Goal: Task Accomplishment & Management: Complete application form

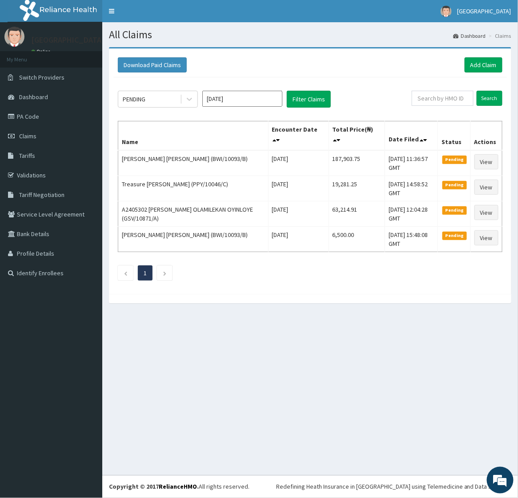
click at [383, 387] on div "All Claims Dashboard Claims Download Paid Claims Add Claim × Note you can only …" at bounding box center [310, 248] width 416 height 453
drag, startPoint x: 197, startPoint y: 347, endPoint x: 206, endPoint y: 344, distance: 10.0
click at [198, 347] on div "All Claims Dashboard Claims Download Paid Claims Add Claim × Note you can only …" at bounding box center [310, 248] width 416 height 453
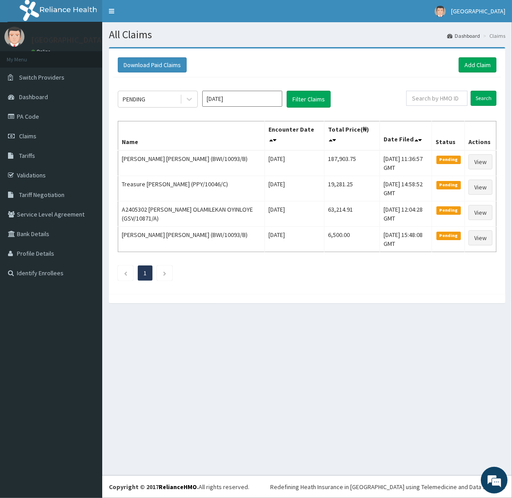
drag, startPoint x: 443, startPoint y: 313, endPoint x: 433, endPoint y: 287, distance: 28.2
click at [443, 313] on section "Download Paid Claims Add Claim × Note you can only download claims within a max…" at bounding box center [307, 179] width 410 height 278
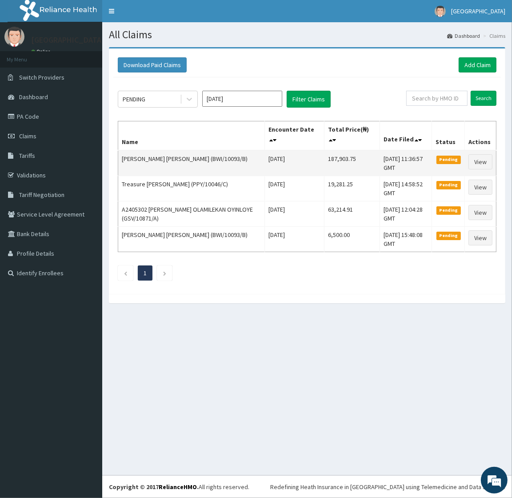
click at [325, 157] on td "187,903.75" at bounding box center [353, 163] width 56 height 26
copy td "187,903.75"
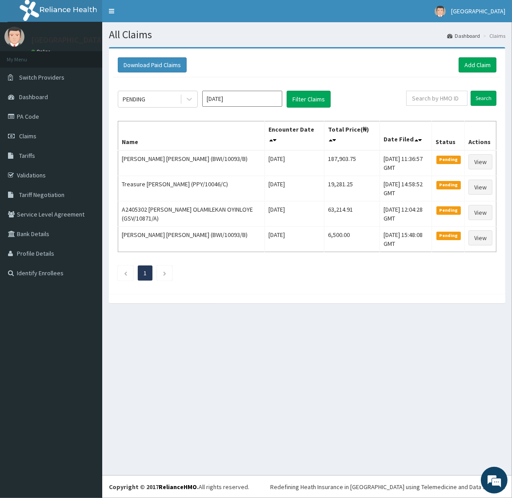
drag, startPoint x: 221, startPoint y: 341, endPoint x: 104, endPoint y: 361, distance: 118.7
click at [221, 341] on div "All Claims Dashboard Claims Download Paid Claims Add Claim × Note you can only …" at bounding box center [307, 248] width 410 height 453
click at [480, 67] on link "Add Claim" at bounding box center [478, 64] width 38 height 15
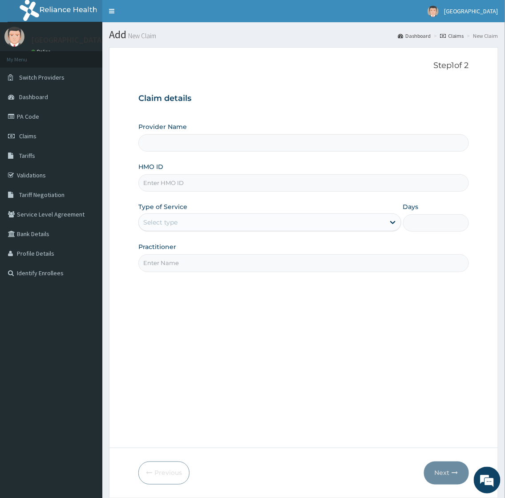
click at [184, 179] on input "HMO ID" at bounding box center [303, 182] width 330 height 17
paste input "GSV/10159/A"
type input "GSV/10159/A"
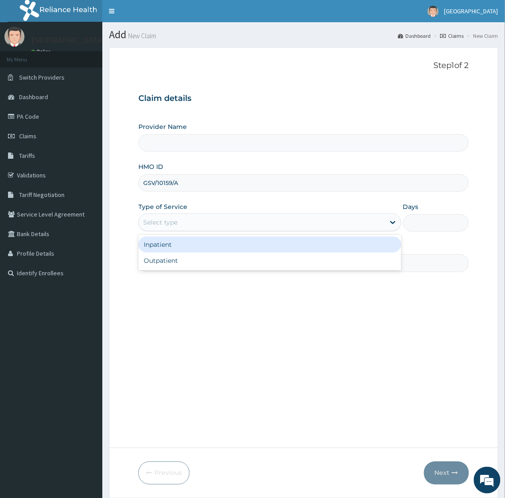
click at [187, 218] on div "Select type" at bounding box center [261, 222] width 245 height 14
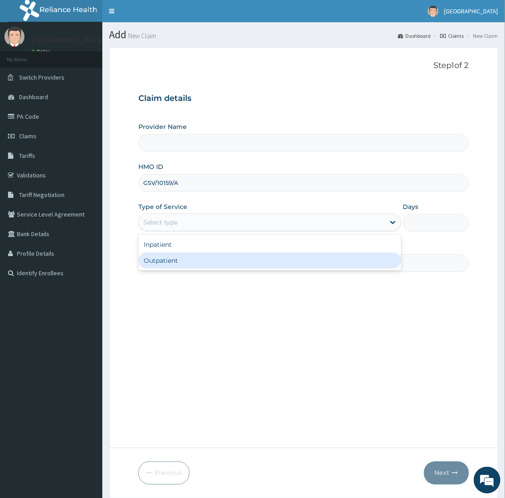
click at [176, 261] on div "Outpatient" at bounding box center [269, 260] width 262 height 16
type input "1"
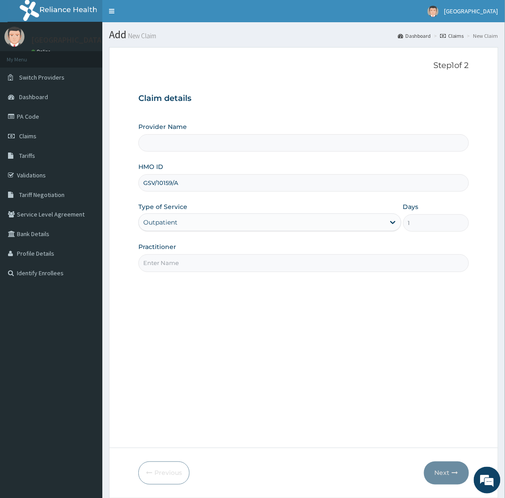
drag, startPoint x: 176, startPoint y: 262, endPoint x: 176, endPoint y: 267, distance: 4.9
click at [176, 263] on input "Practitioner" at bounding box center [303, 262] width 330 height 17
type input "[GEOGRAPHIC_DATA]"
type input "[PERSON_NAME]"
click at [443, 469] on button "Next" at bounding box center [446, 472] width 45 height 23
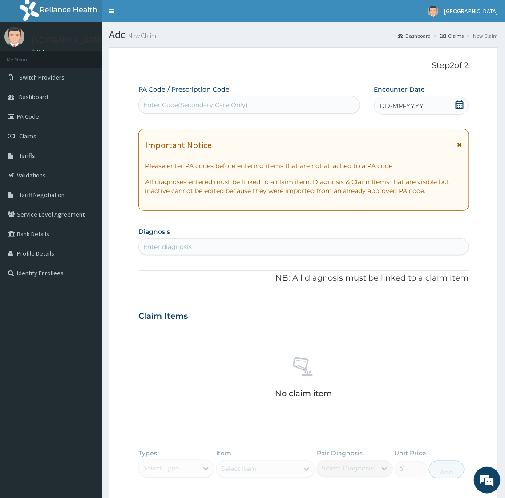
click at [204, 247] on div "Enter diagnosis" at bounding box center [303, 247] width 329 height 14
type input "[MEDICAL_DATA]"
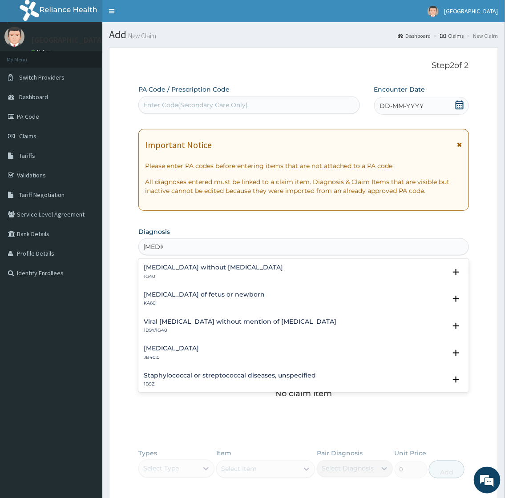
click at [171, 272] on div "[MEDICAL_DATA] without [MEDICAL_DATA] 1G40" at bounding box center [213, 272] width 139 height 16
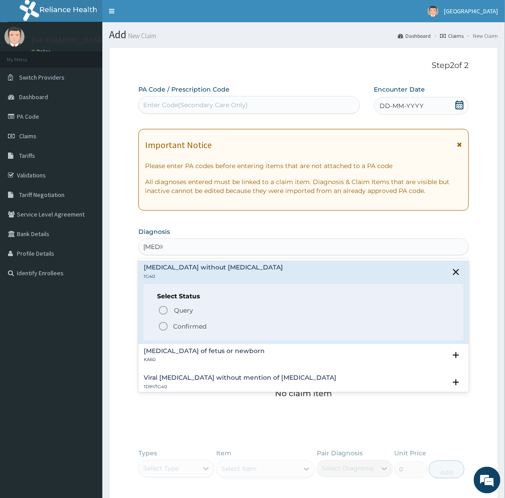
click at [184, 318] on div "Query Query covers suspected (?), Keep in view (kiv), Ruled out (r/o) Confirmed" at bounding box center [303, 317] width 293 height 27
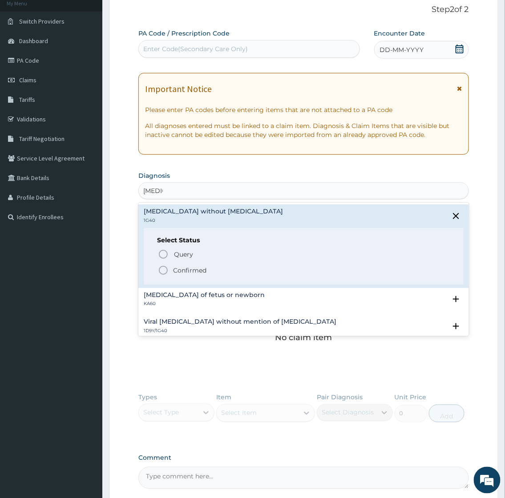
scroll to position [140, 0]
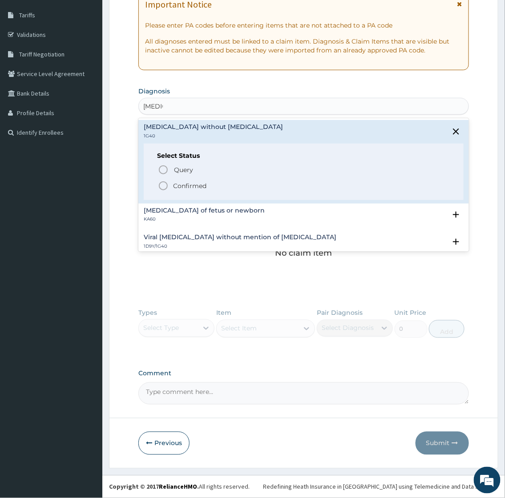
click at [185, 188] on p "Confirmed" at bounding box center [189, 185] width 33 height 9
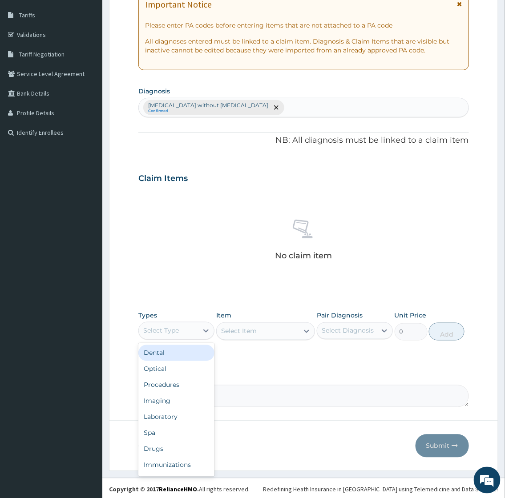
click at [171, 331] on div "Select Type" at bounding box center [161, 330] width 36 height 9
drag, startPoint x: 156, startPoint y: 385, endPoint x: 172, endPoint y: 378, distance: 17.3
click at [157, 385] on div "Procedures" at bounding box center [176, 385] width 76 height 16
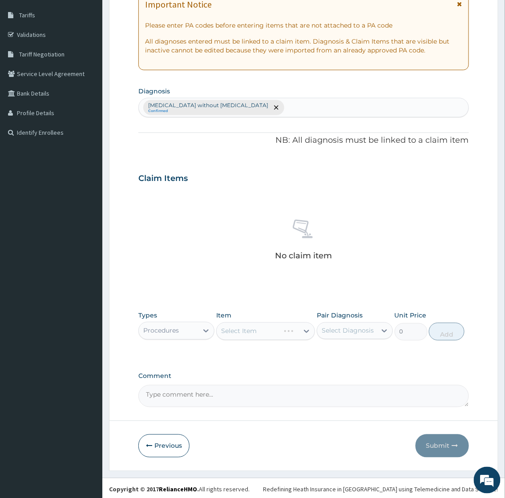
click at [264, 329] on div "Select Item" at bounding box center [265, 331] width 99 height 18
click at [277, 330] on div "Select Item" at bounding box center [257, 331] width 82 height 14
click at [267, 301] on div "PA Code / Prescription Code Enter Code(Secondary Care Only) Encounter Date DD-M…" at bounding box center [303, 175] width 330 height 463
click at [267, 332] on div "Select Item" at bounding box center [257, 331] width 82 height 14
click at [232, 341] on div "Types Procedures Item Select Item Pair Diagnosis Select Diagnosis Unit Price 0 …" at bounding box center [303, 326] width 330 height 38
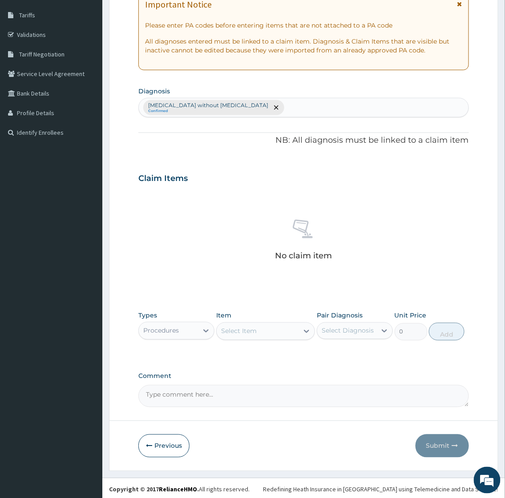
click at [237, 333] on div "Select Item" at bounding box center [239, 331] width 36 height 9
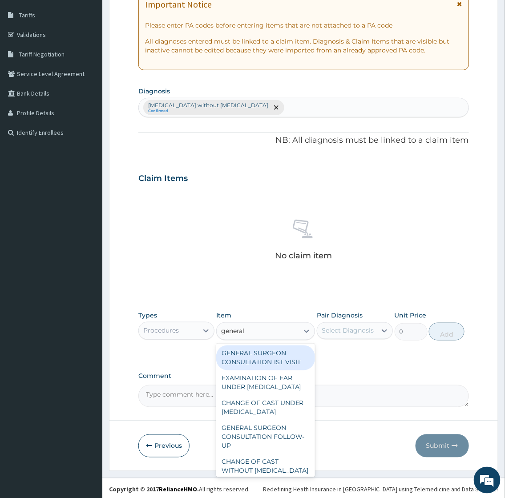
type input "general p"
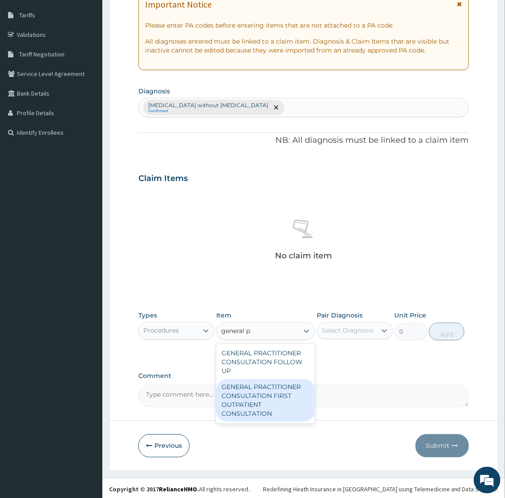
click at [276, 399] on div "GENERAL PRACTITIONER CONSULTATION FIRST OUTPATIENT CONSULTATION" at bounding box center [265, 400] width 99 height 43
type input "2400"
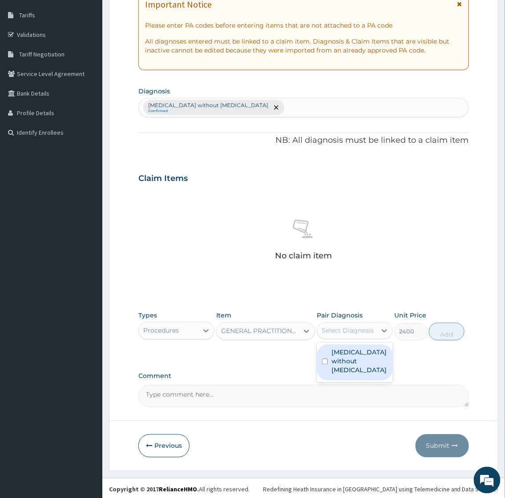
click at [360, 327] on div "Select Diagnosis" at bounding box center [347, 330] width 52 height 9
click at [351, 358] on label "[MEDICAL_DATA] without [MEDICAL_DATA]" at bounding box center [359, 361] width 56 height 27
checkbox input "true"
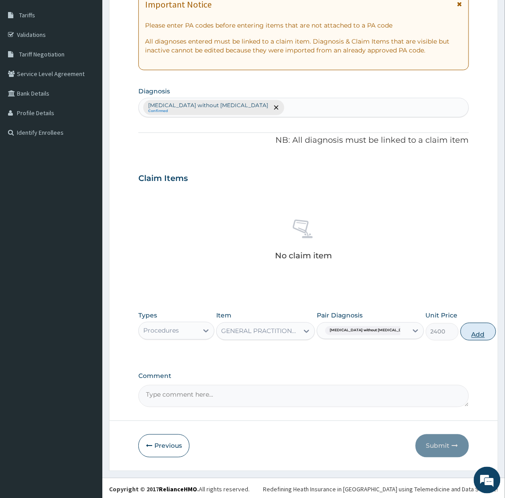
click at [460, 331] on button "Add" at bounding box center [478, 332] width 36 height 18
type input "0"
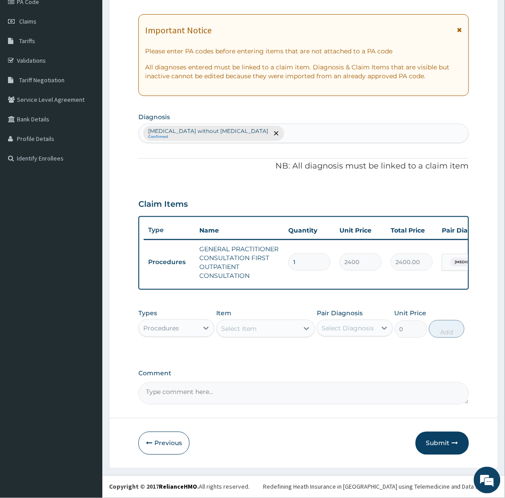
click at [184, 328] on div "Procedures" at bounding box center [168, 328] width 59 height 14
type input "la"
click at [261, 331] on div "Select Item" at bounding box center [265, 329] width 99 height 18
click at [261, 331] on div "Select Item" at bounding box center [257, 328] width 82 height 14
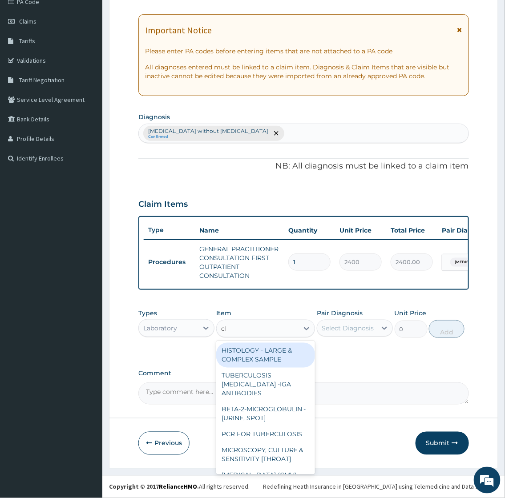
type input "cbc"
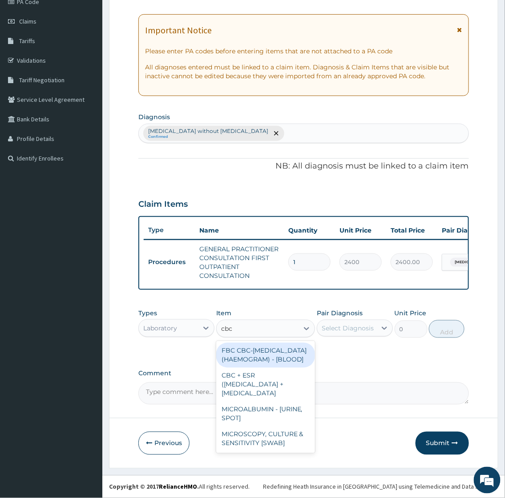
type input "3000"
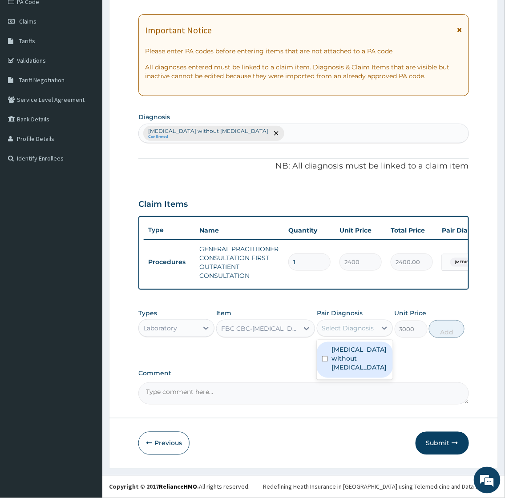
click at [358, 330] on div "Select Diagnosis" at bounding box center [347, 328] width 52 height 9
click at [357, 358] on label "[MEDICAL_DATA] without [MEDICAL_DATA]" at bounding box center [359, 358] width 56 height 27
checkbox input "true"
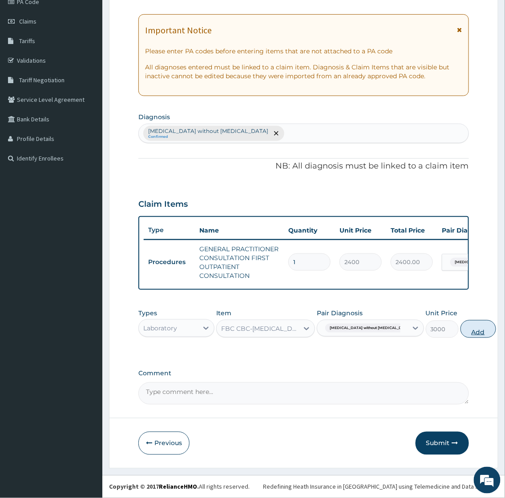
click at [460, 330] on button "Add" at bounding box center [478, 329] width 36 height 18
type input "0"
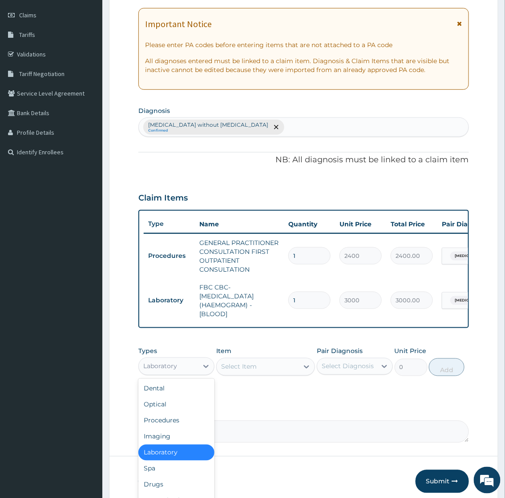
click at [183, 371] on div "Laboratory" at bounding box center [168, 366] width 59 height 14
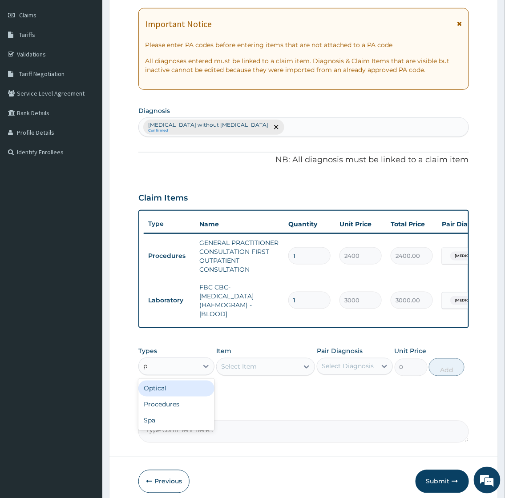
type input "pr"
click at [277, 375] on div "Select Item" at bounding box center [265, 367] width 99 height 18
click at [278, 374] on div "Select Item" at bounding box center [265, 367] width 99 height 18
click at [277, 374] on div "Select Item" at bounding box center [257, 367] width 82 height 14
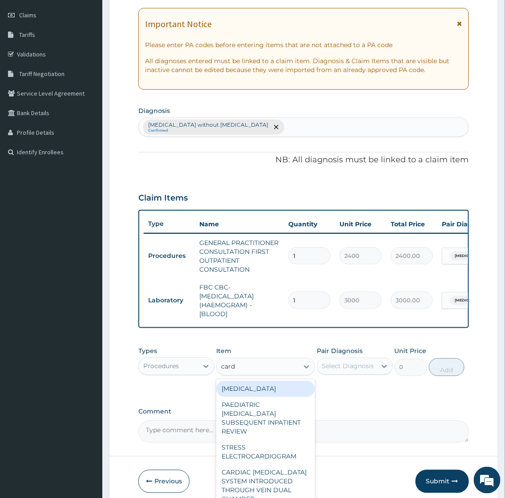
type input "card f"
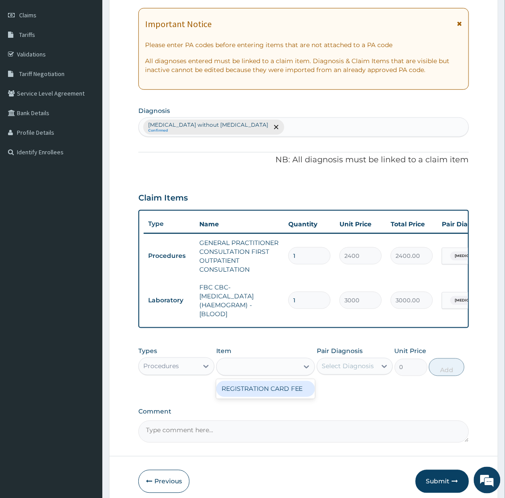
type input "2000"
click at [352, 371] on div "Select Diagnosis" at bounding box center [347, 366] width 52 height 9
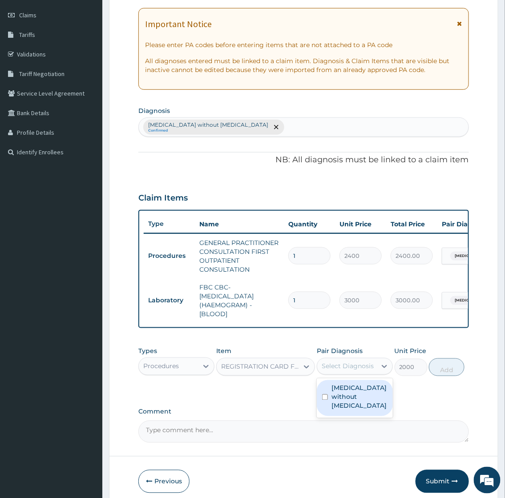
click at [364, 400] on label "[MEDICAL_DATA] without [MEDICAL_DATA]" at bounding box center [359, 397] width 56 height 27
checkbox input "true"
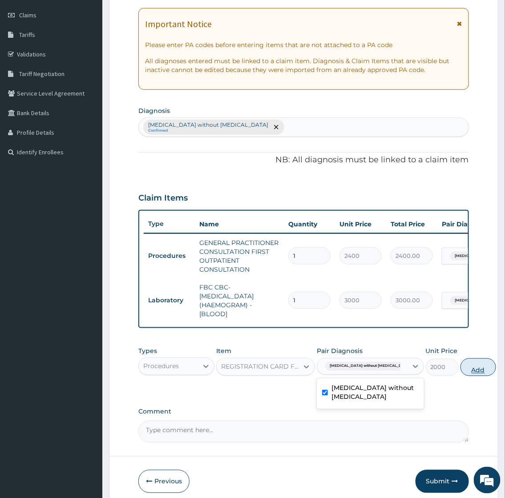
click at [460, 376] on button "Add" at bounding box center [478, 367] width 36 height 18
type input "0"
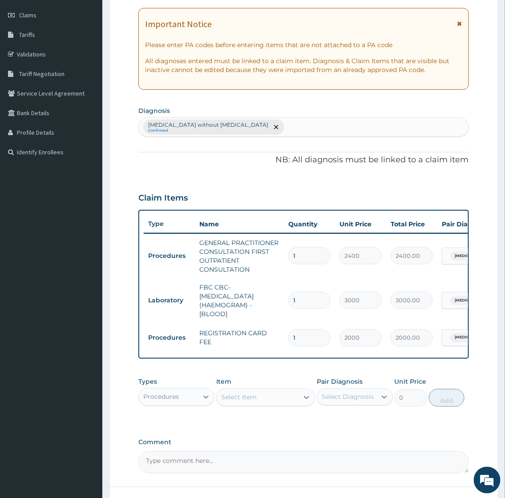
click at [170, 401] on div "Procedures" at bounding box center [161, 397] width 36 height 9
type input "dr"
click at [175, 425] on div "Drugs" at bounding box center [176, 419] width 76 height 16
click at [244, 398] on div "Select Item" at bounding box center [257, 397] width 82 height 14
type input "upper re"
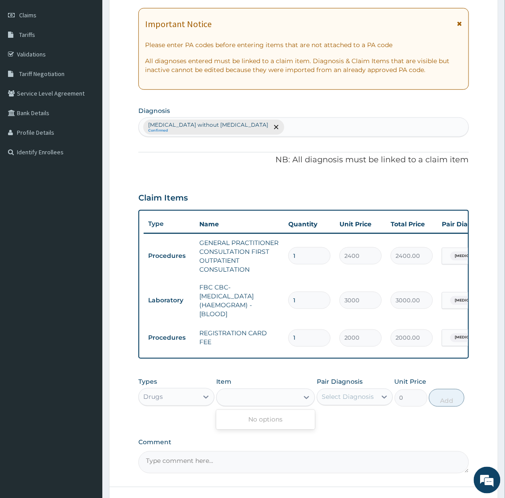
click at [281, 129] on div "[MEDICAL_DATA] without [MEDICAL_DATA] Confirmed" at bounding box center [303, 127] width 329 height 19
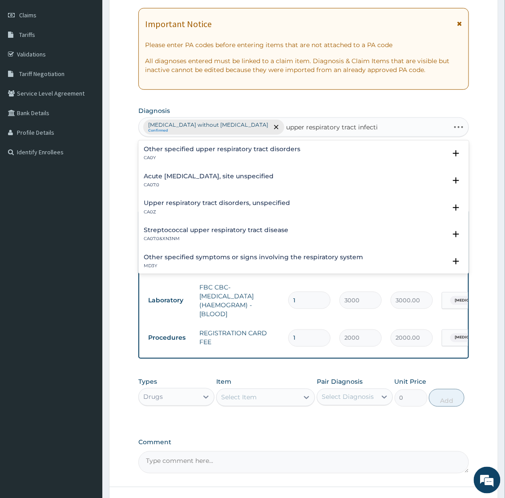
type input "[MEDICAL_DATA]"
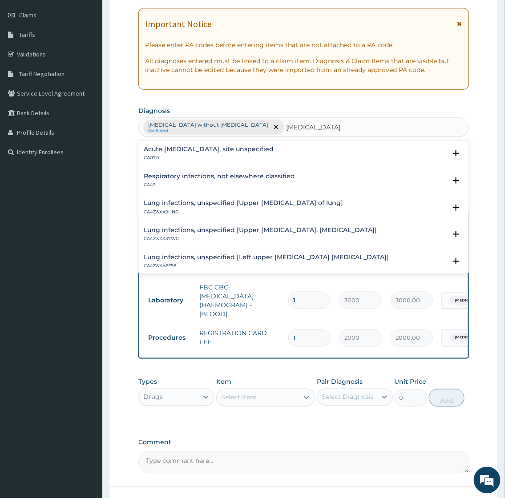
click at [176, 150] on h4 "Acute [MEDICAL_DATA], site unspecified" at bounding box center [209, 149] width 130 height 7
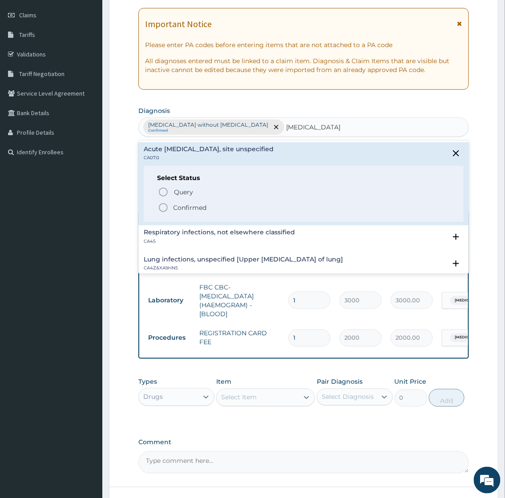
click at [190, 206] on p "Confirmed" at bounding box center [189, 207] width 33 height 9
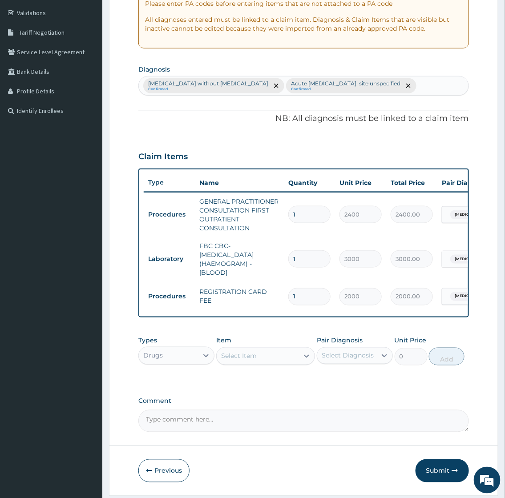
scroll to position [196, 0]
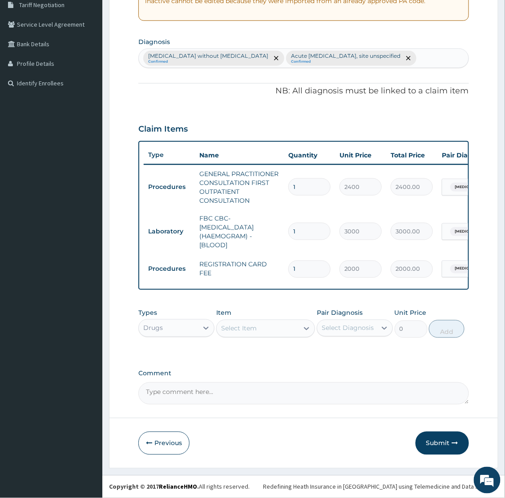
click at [241, 327] on div "Select Item" at bounding box center [239, 328] width 36 height 9
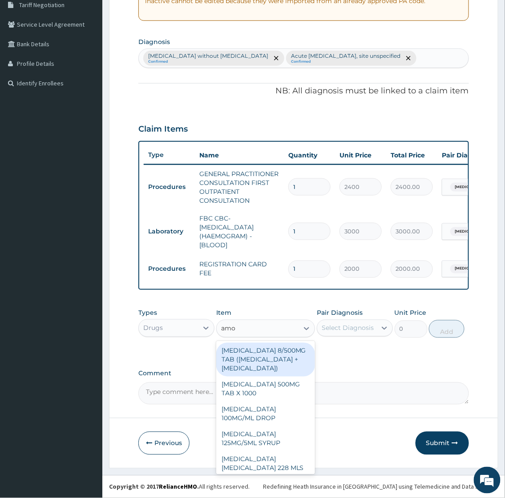
type input "amox"
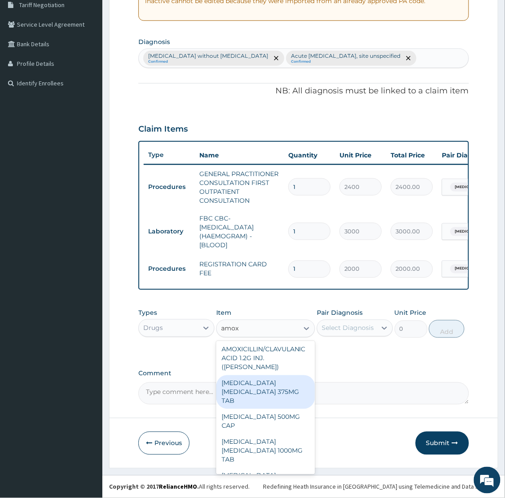
scroll to position [99, 0]
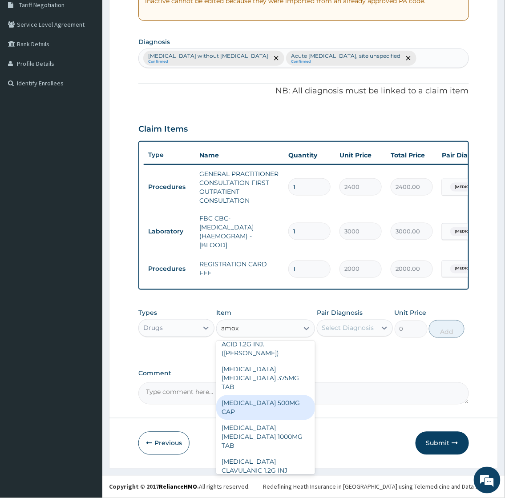
click at [259, 395] on div "[MEDICAL_DATA] 500MG CAP" at bounding box center [265, 407] width 99 height 25
type input "50"
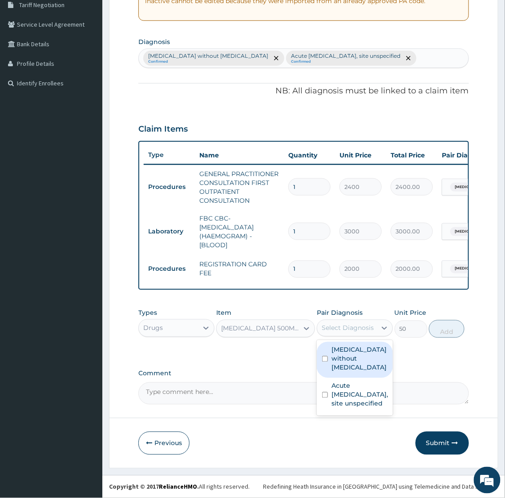
click at [350, 326] on div "Select Diagnosis" at bounding box center [347, 328] width 52 height 9
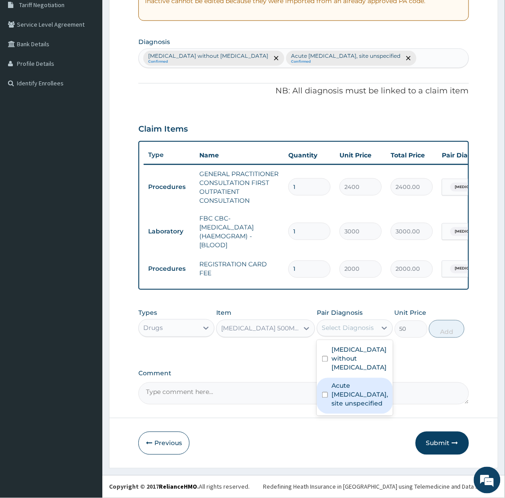
click at [353, 390] on label "Acute [MEDICAL_DATA], site unspecified" at bounding box center [359, 394] width 56 height 27
checkbox input "true"
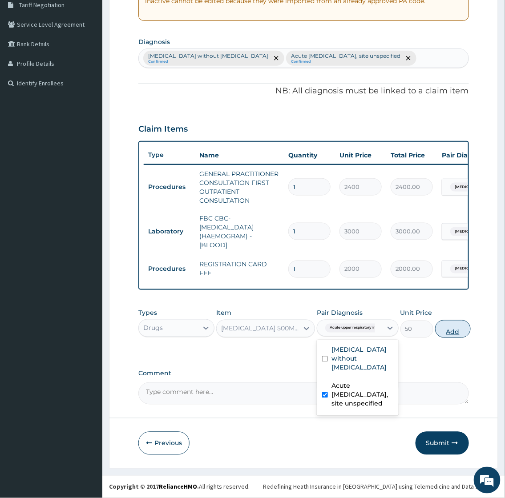
click at [451, 333] on button "Add" at bounding box center [453, 329] width 36 height 18
type input "0"
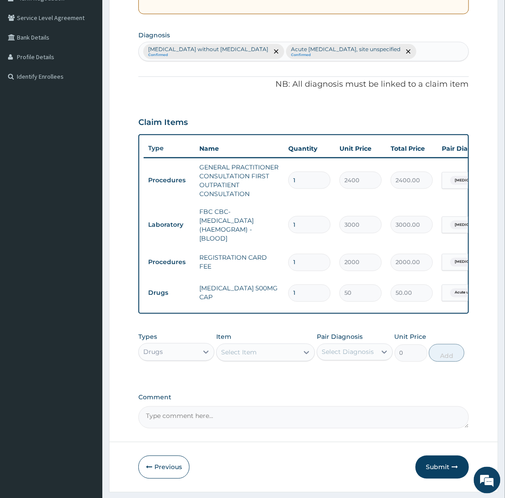
scroll to position [0, 116]
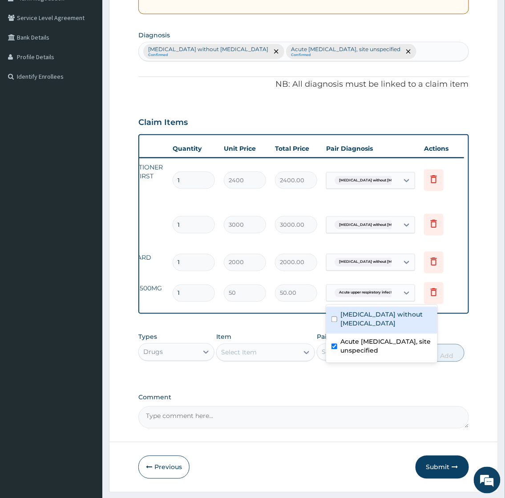
click at [461, 295] on tr "Drugs [MEDICAL_DATA] 500MG CAP 1 50 50.00 option [MEDICAL_DATA] without [MEDICA…" at bounding box center [246, 293] width 436 height 31
click at [263, 390] on div "PA Code / Prescription Code Enter Code(Secondary Care Only) Encounter Date DD-M…" at bounding box center [303, 158] width 330 height 540
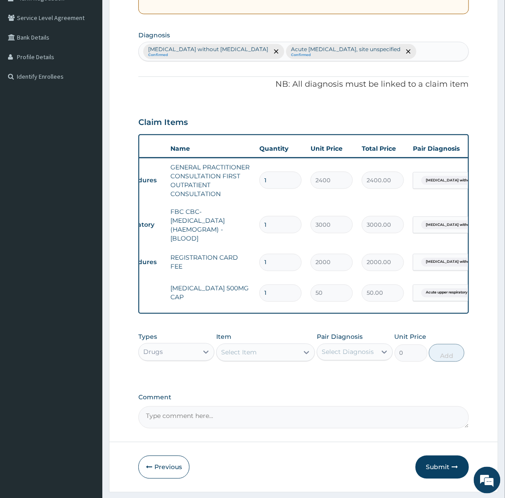
scroll to position [0, 0]
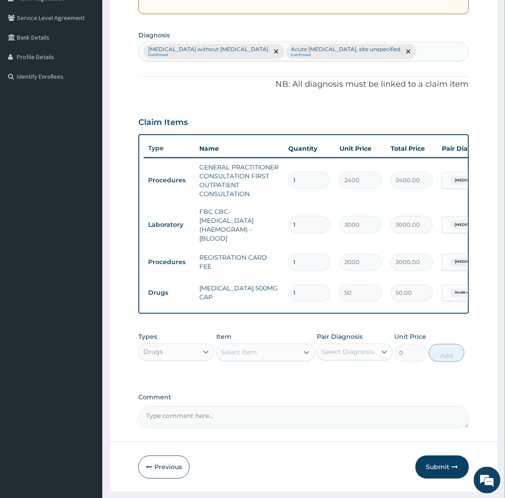
click at [305, 296] on input "1" at bounding box center [309, 293] width 42 height 17
type input "10"
type input "500.00"
type input "1"
type input "50.00"
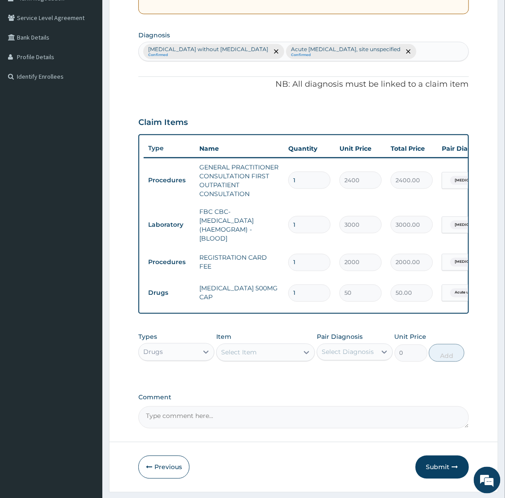
type input "0.00"
type input "2"
type input "100.00"
type input "20"
type input "1000.00"
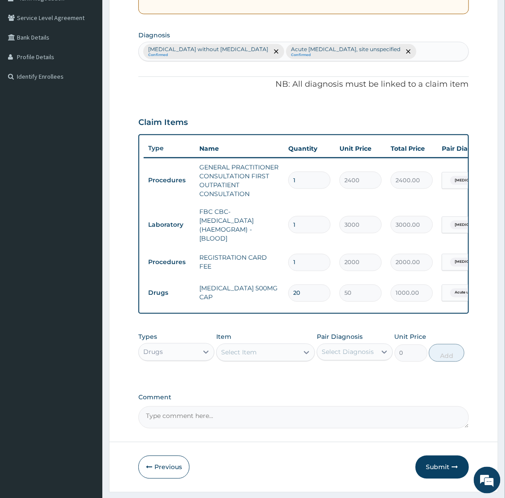
type input "20"
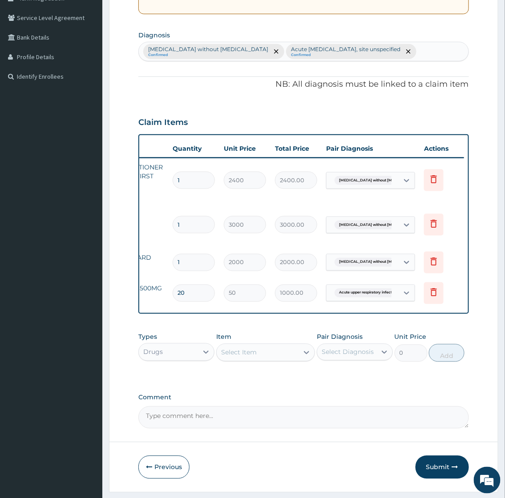
drag, startPoint x: 402, startPoint y: 292, endPoint x: 454, endPoint y: 296, distance: 52.1
click at [454, 296] on tr "Drugs [MEDICAL_DATA] 500MG CAP 20 50 1000.00 Acute upper respiratory infect... …" at bounding box center [246, 293] width 436 height 31
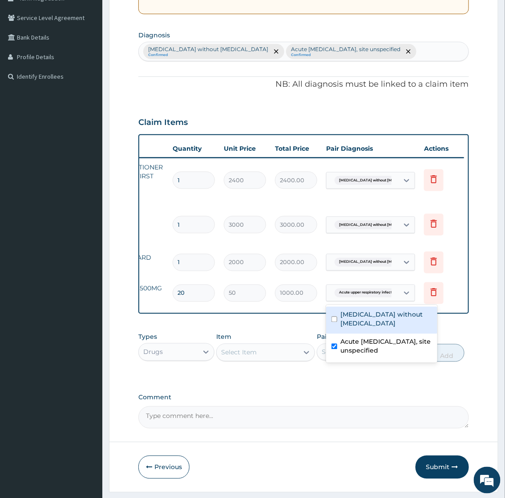
click at [392, 310] on label "[MEDICAL_DATA] without [MEDICAL_DATA]" at bounding box center [386, 319] width 91 height 18
checkbox input "true"
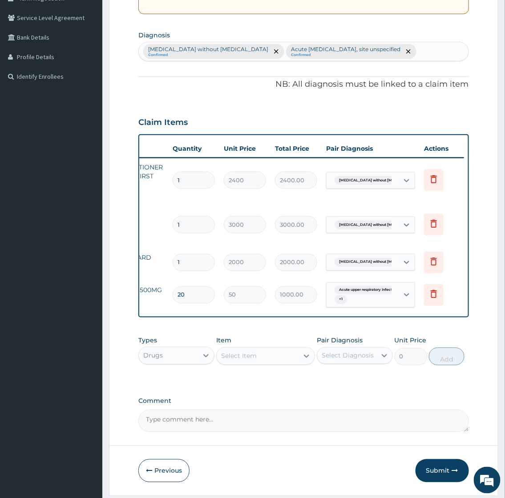
click at [279, 313] on div "Type Name Quantity Unit Price Total Price Pair Diagnosis Actions Procedures GEN…" at bounding box center [303, 226] width 330 height 184
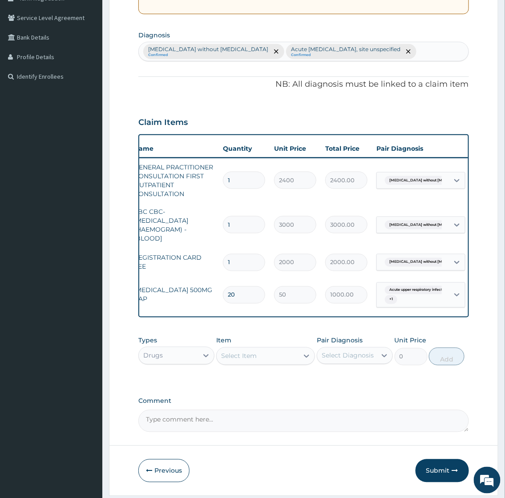
scroll to position [0, 32]
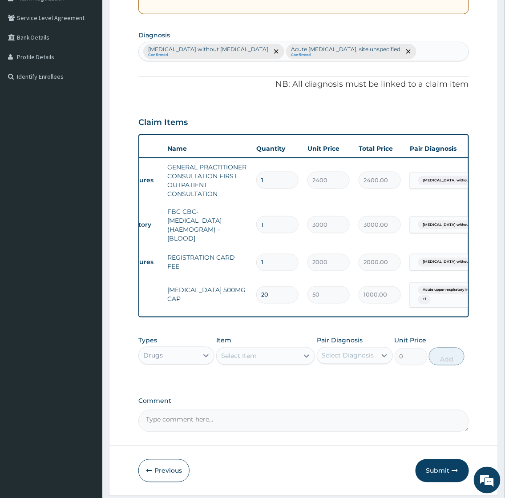
click at [245, 358] on div "Select Item" at bounding box center [239, 356] width 36 height 9
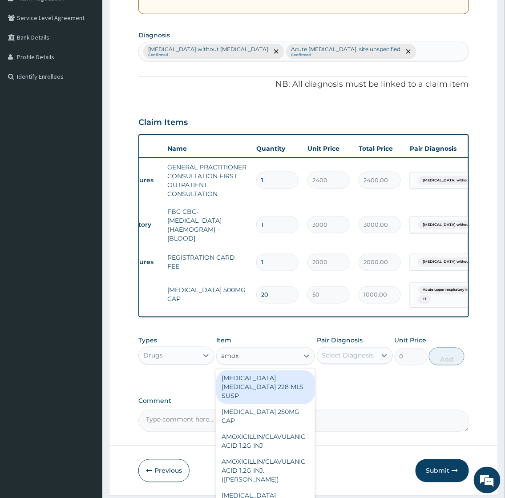
type input "amoxi"
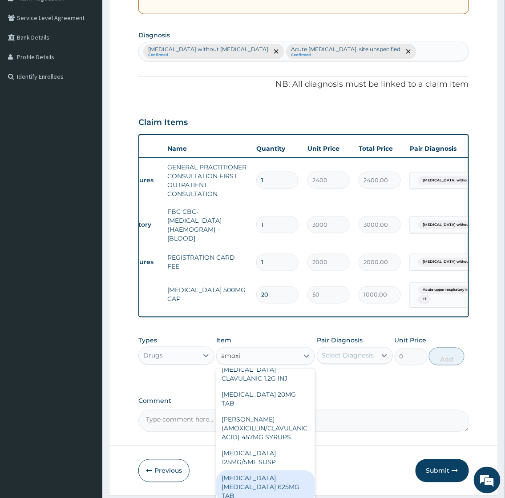
scroll to position [219, 0]
click at [277, 470] on div "[MEDICAL_DATA] [MEDICAL_DATA] 625MG TAB" at bounding box center [265, 487] width 99 height 34
type input "200.8928985595703"
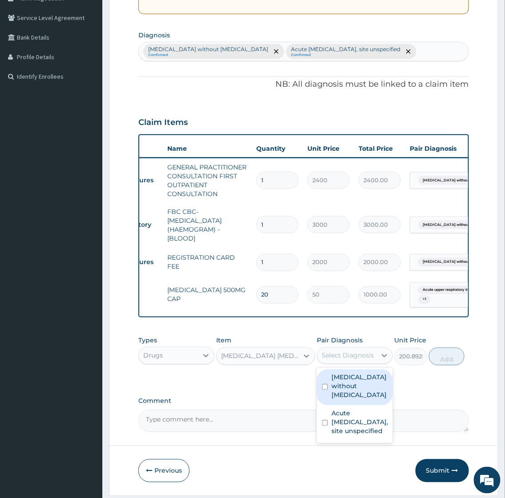
click at [350, 360] on div "Select Diagnosis" at bounding box center [347, 355] width 52 height 9
click at [348, 387] on label "[MEDICAL_DATA] without [MEDICAL_DATA]" at bounding box center [359, 386] width 56 height 27
checkbox input "true"
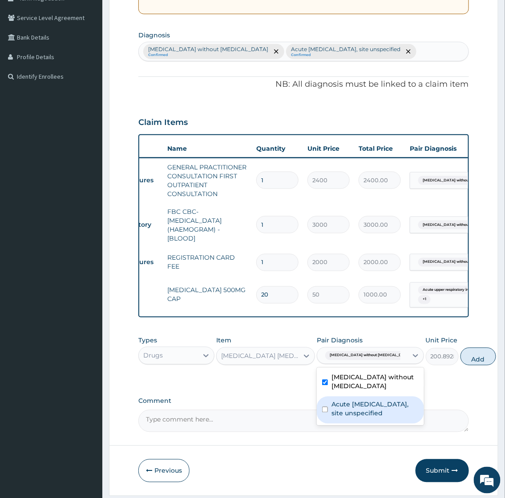
click at [348, 411] on label "Acute [MEDICAL_DATA], site unspecified" at bounding box center [374, 409] width 87 height 18
checkbox input "true"
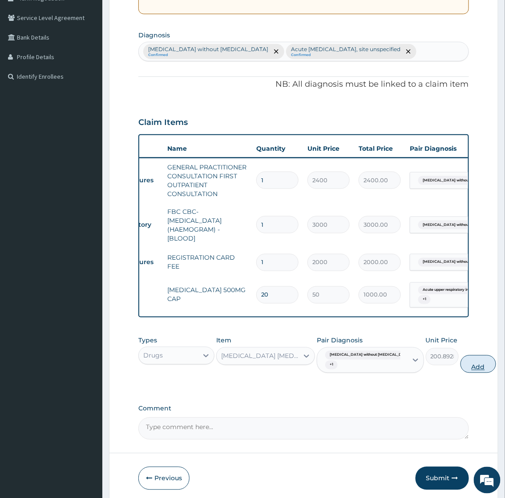
click at [460, 367] on button "Add" at bounding box center [478, 364] width 36 height 18
type input "0"
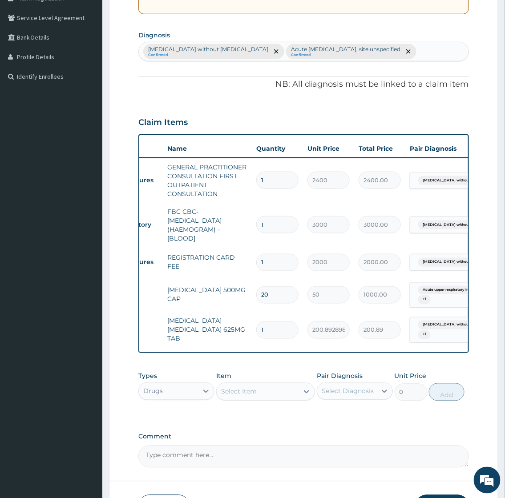
type input "10"
type input "2008.93"
type input "10"
click at [275, 399] on div "Select Item" at bounding box center [257, 392] width 82 height 14
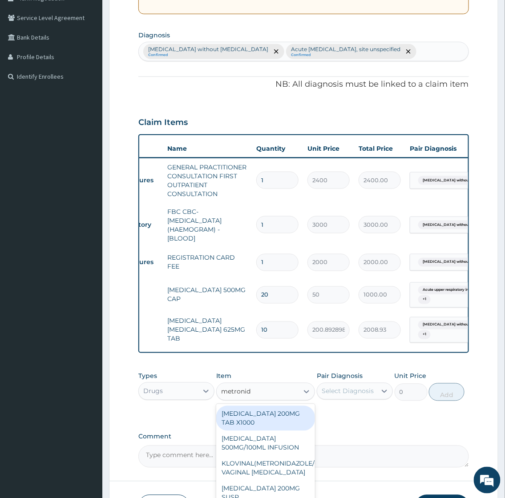
type input "metronida"
drag, startPoint x: 283, startPoint y: 423, endPoint x: 312, endPoint y: 410, distance: 31.6
click at [283, 423] on div "[MEDICAL_DATA] 200MG TAB X1000" at bounding box center [265, 418] width 99 height 25
type input "75"
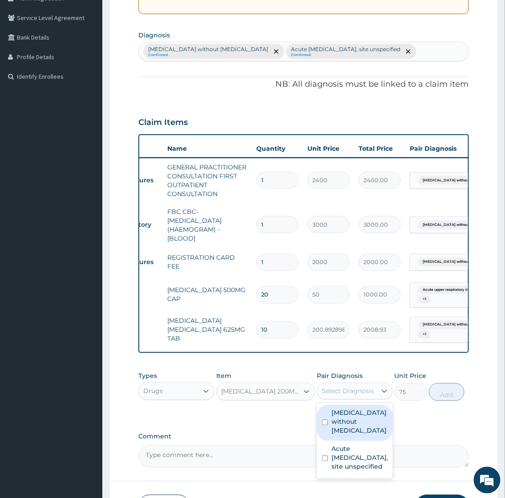
click at [341, 396] on div "Select Diagnosis" at bounding box center [347, 391] width 52 height 9
click at [346, 424] on label "[MEDICAL_DATA] without [MEDICAL_DATA]" at bounding box center [359, 422] width 56 height 27
checkbox input "true"
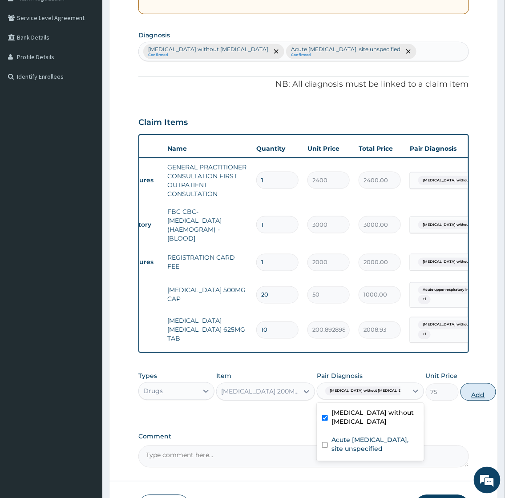
click at [460, 401] on button "Add" at bounding box center [478, 392] width 36 height 18
type input "0"
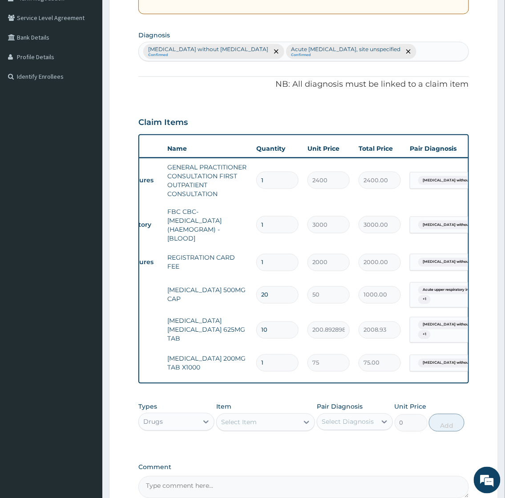
type input "0.00"
type input "3"
type input "225.00"
type input "30"
type input "2250.00"
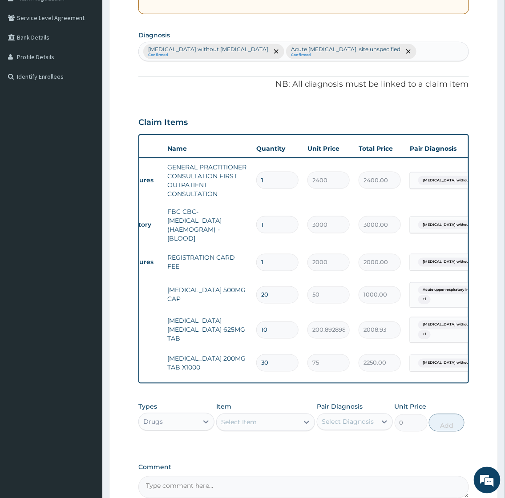
type input "30"
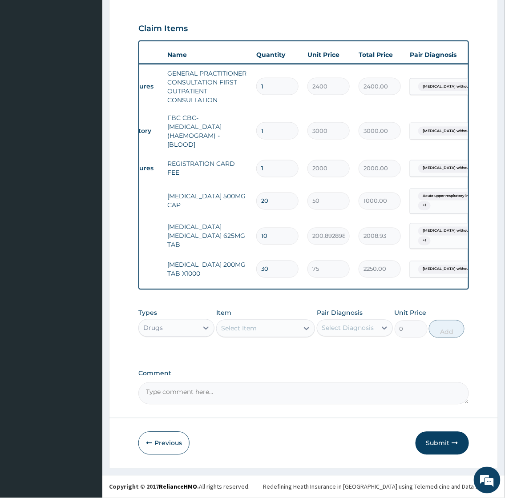
scroll to position [297, 0]
click at [244, 330] on div "Select Item" at bounding box center [239, 328] width 36 height 9
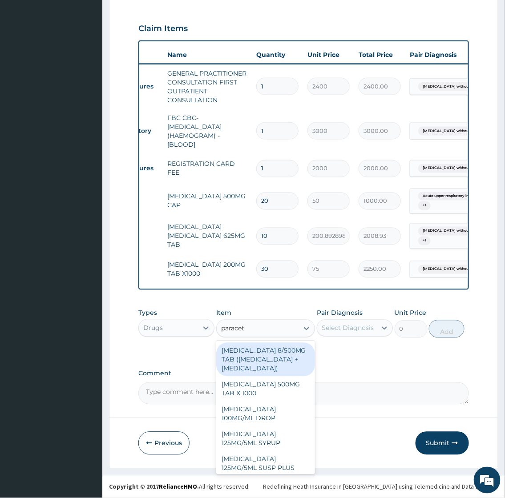
type input "paraceta"
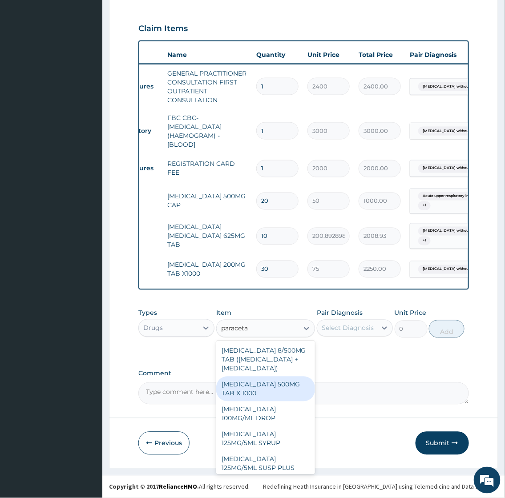
click at [255, 397] on div "[MEDICAL_DATA] 500MG TAB X 1000" at bounding box center [265, 389] width 99 height 25
type input "15.75"
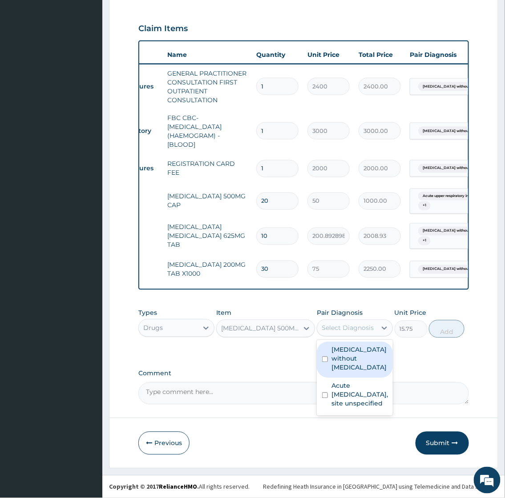
click at [343, 328] on div "Select Diagnosis" at bounding box center [347, 328] width 52 height 9
click at [348, 349] on label "[MEDICAL_DATA] without [MEDICAL_DATA]" at bounding box center [359, 358] width 56 height 27
checkbox input "true"
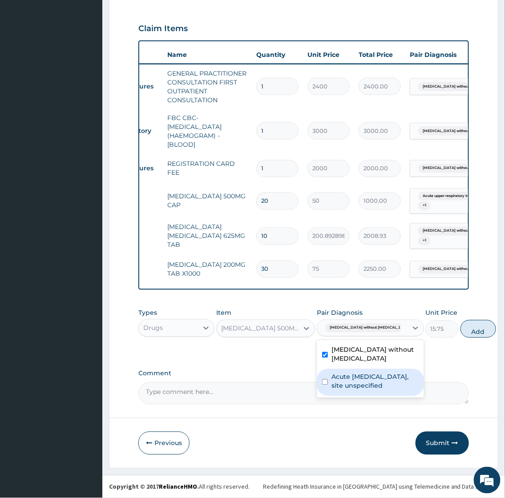
click at [349, 386] on label "Acute [MEDICAL_DATA], site unspecified" at bounding box center [374, 382] width 87 height 18
checkbox input "true"
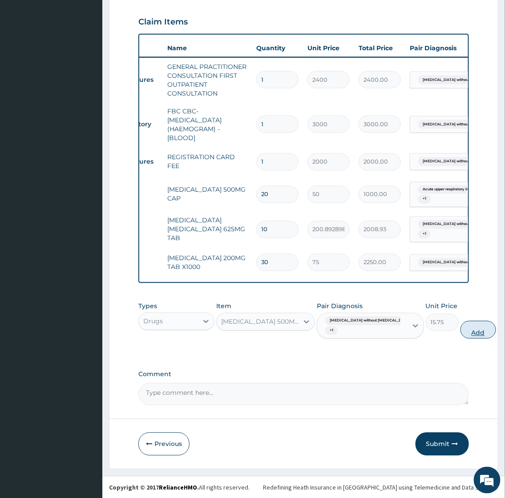
click at [460, 334] on button "Add" at bounding box center [478, 330] width 36 height 18
type input "0"
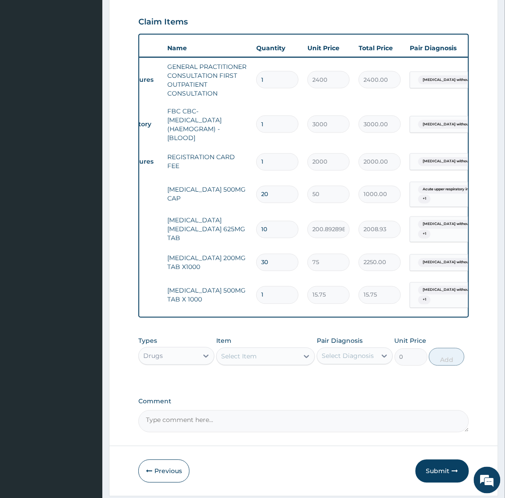
type input "18"
type input "283.50"
type input "18"
click at [245, 353] on div "Item Select Item" at bounding box center [265, 351] width 99 height 29
click at [245, 361] on div "Select Item" at bounding box center [239, 356] width 36 height 9
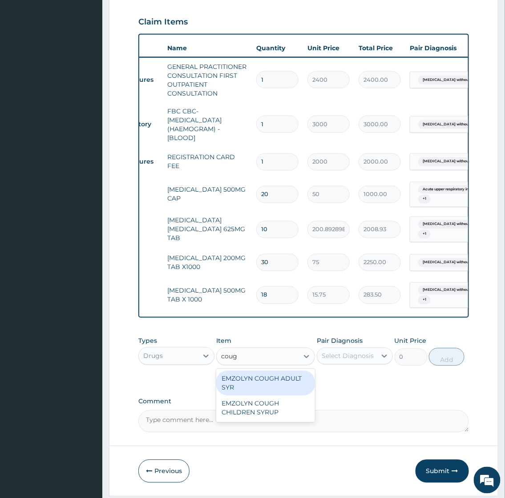
type input "cough"
click at [287, 389] on div "EMZOLYN COUGH ADULT SYR" at bounding box center [265, 383] width 99 height 25
type input "1050"
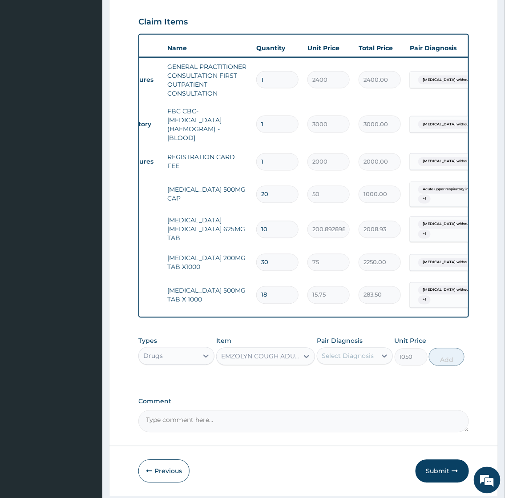
drag, startPoint x: 349, startPoint y: 361, endPoint x: 353, endPoint y: 357, distance: 5.7
click at [350, 360] on div "Select Diagnosis" at bounding box center [347, 356] width 52 height 9
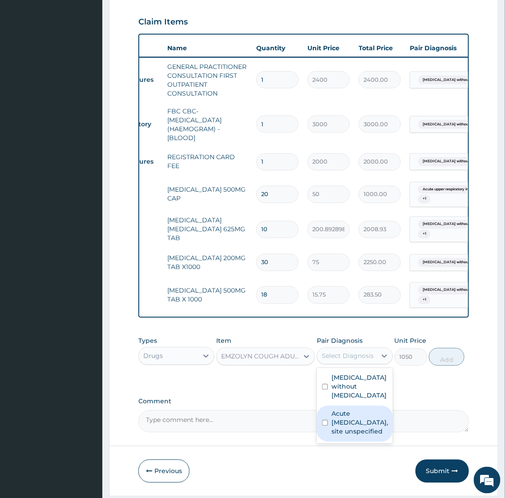
click at [349, 424] on label "Acute [MEDICAL_DATA], site unspecified" at bounding box center [359, 422] width 56 height 27
checkbox input "true"
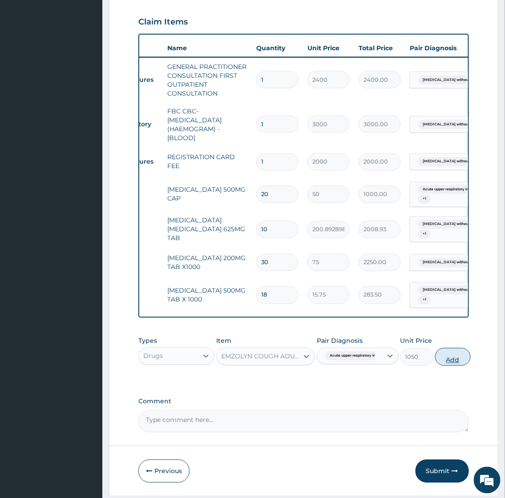
click at [461, 365] on button "Add" at bounding box center [453, 357] width 36 height 18
type input "0"
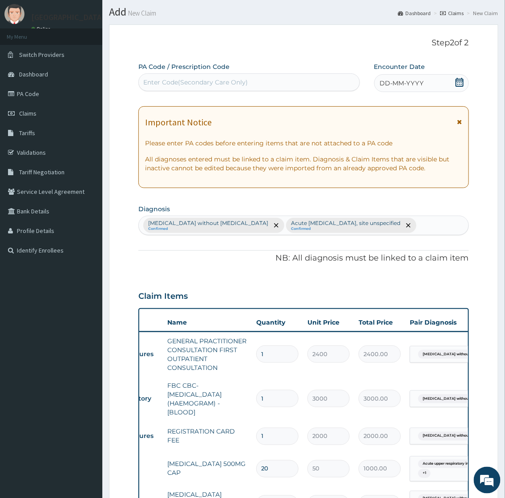
scroll to position [0, 0]
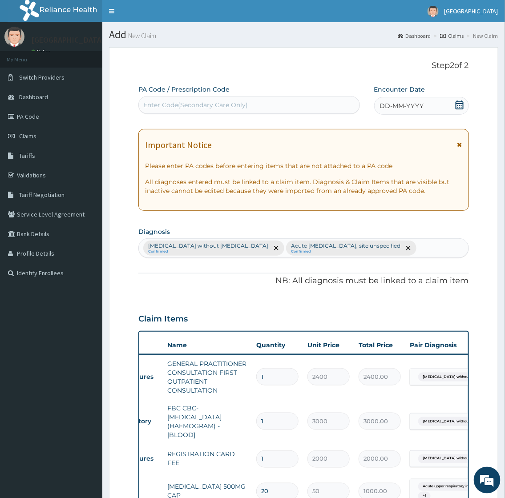
click at [458, 103] on icon at bounding box center [459, 104] width 9 height 9
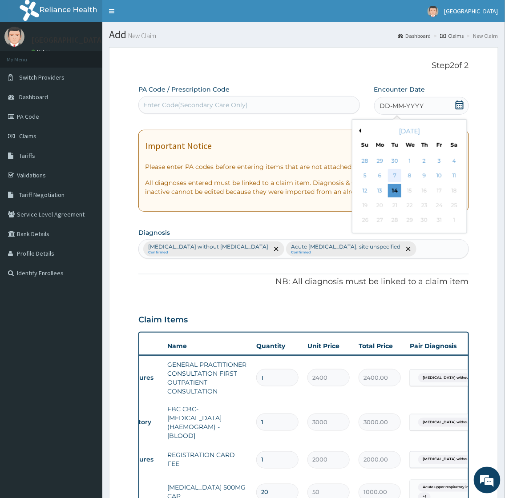
click at [392, 176] on div "7" at bounding box center [394, 175] width 13 height 13
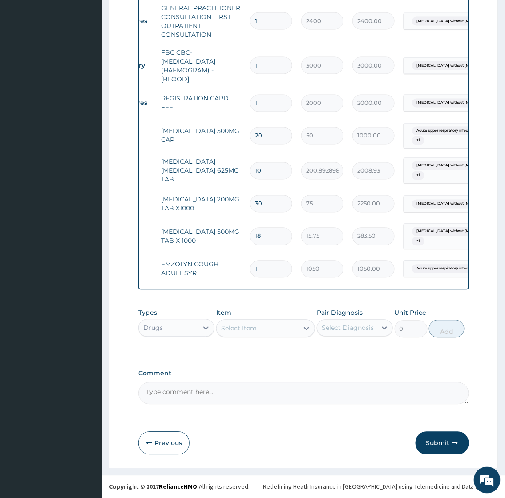
scroll to position [0, 115]
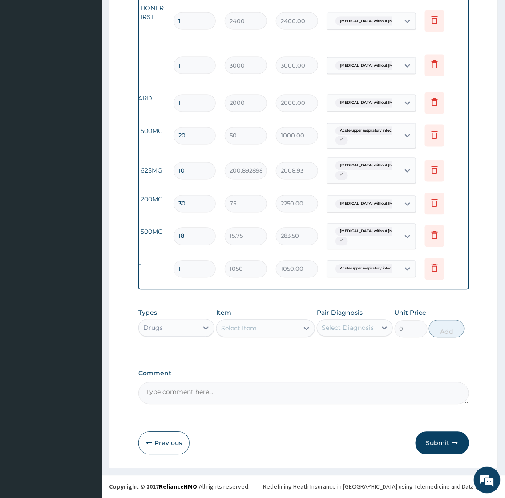
drag, startPoint x: 256, startPoint y: 289, endPoint x: 172, endPoint y: 289, distance: 84.0
click at [172, 289] on div "Type Name Quantity Unit Price Total Price Pair Diagnosis Actions Procedures GEN…" at bounding box center [303, 132] width 330 height 315
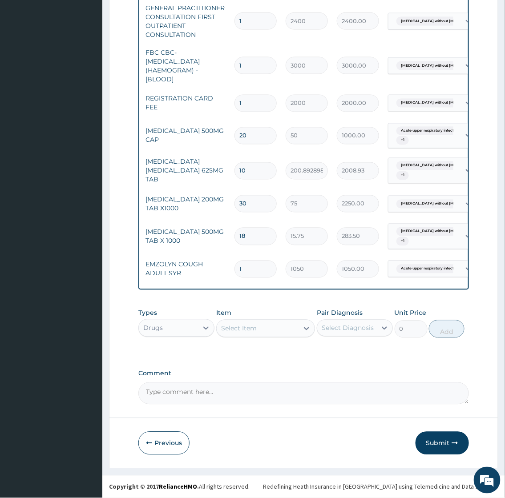
scroll to position [0, 0]
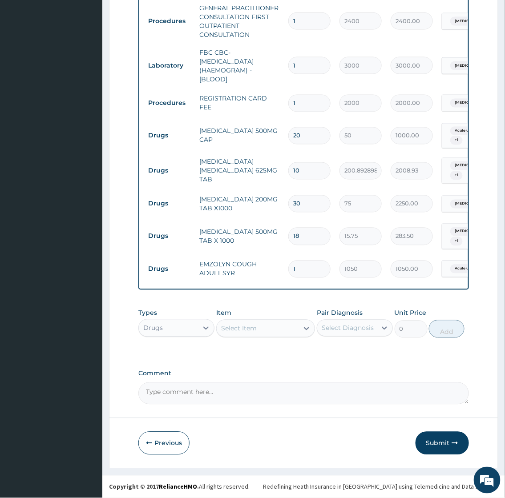
click at [182, 295] on div "PA Code / Prescription Code Enter Code(Secondary Care Only) Encounter Date [DAT…" at bounding box center [303, 66] width 330 height 675
click at [447, 441] on button "Submit" at bounding box center [441, 443] width 53 height 23
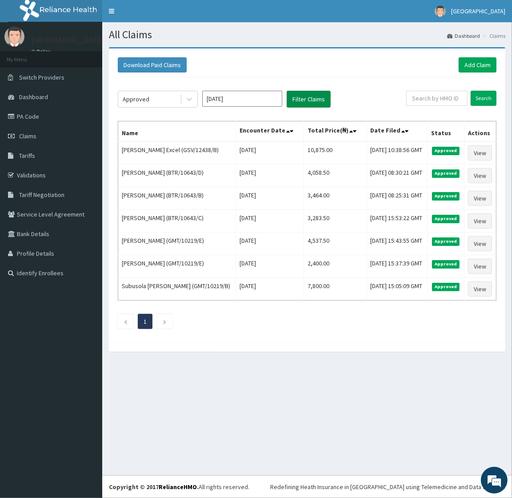
click at [312, 96] on button "Filter Claims" at bounding box center [309, 99] width 44 height 17
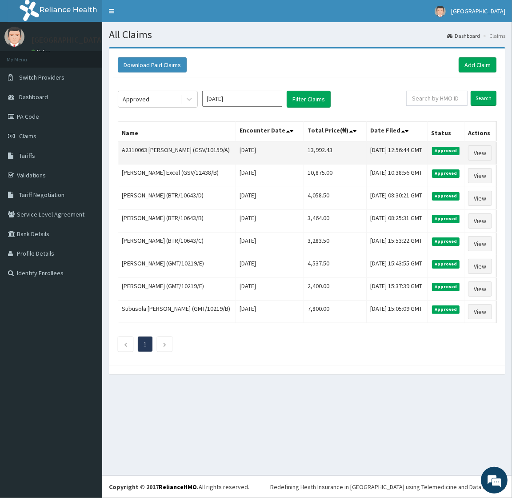
click at [158, 157] on td "A2310063 IFEOLUWA DANIEL OJO (GSV/10159/A)" at bounding box center [177, 152] width 118 height 23
drag, startPoint x: 158, startPoint y: 158, endPoint x: 199, endPoint y: 161, distance: 41.0
click at [199, 161] on td "A2310063 IFEOLUWA DANIEL OJO (GSV/10159/A)" at bounding box center [177, 152] width 118 height 23
copy td "IFEOLUWA DANIEL OJO"
